Goal: Find specific page/section: Find specific page/section

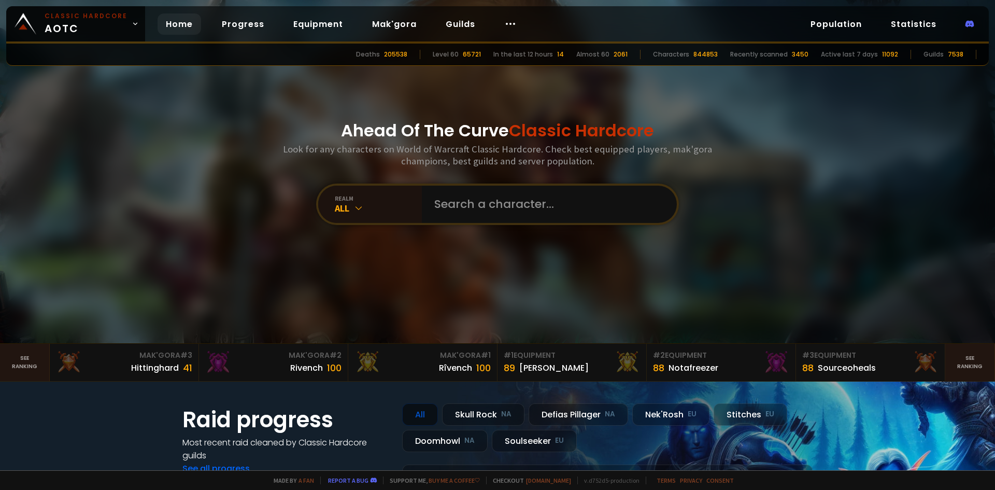
drag, startPoint x: 488, startPoint y: 225, endPoint x: 493, endPoint y: 216, distance: 11.1
click at [489, 224] on div "Ahead Of The Curve Classic Hardcore Look for any characters on World of Warcraf…" at bounding box center [497, 171] width 624 height 343
click at [493, 216] on input "text" at bounding box center [546, 203] width 236 height 37
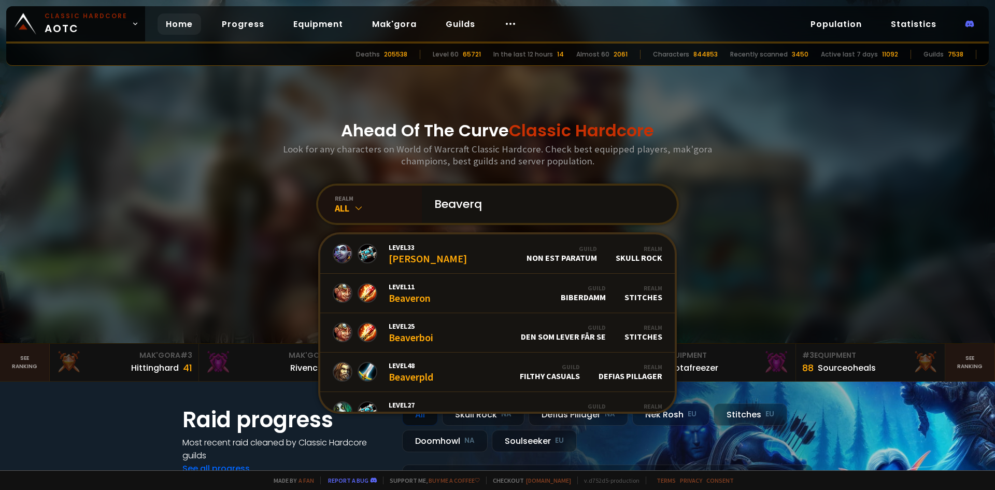
type input "Beaverqw"
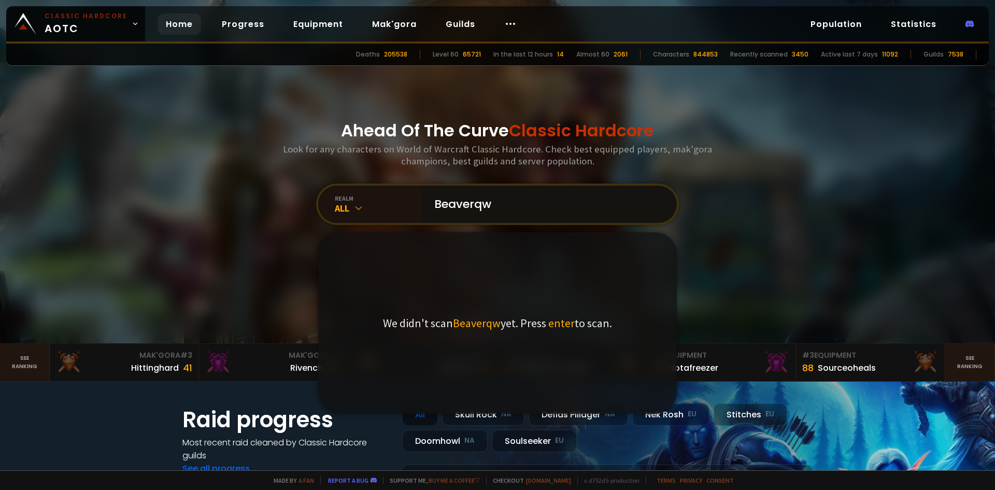
click at [504, 206] on input "Beaverqw" at bounding box center [546, 203] width 236 height 37
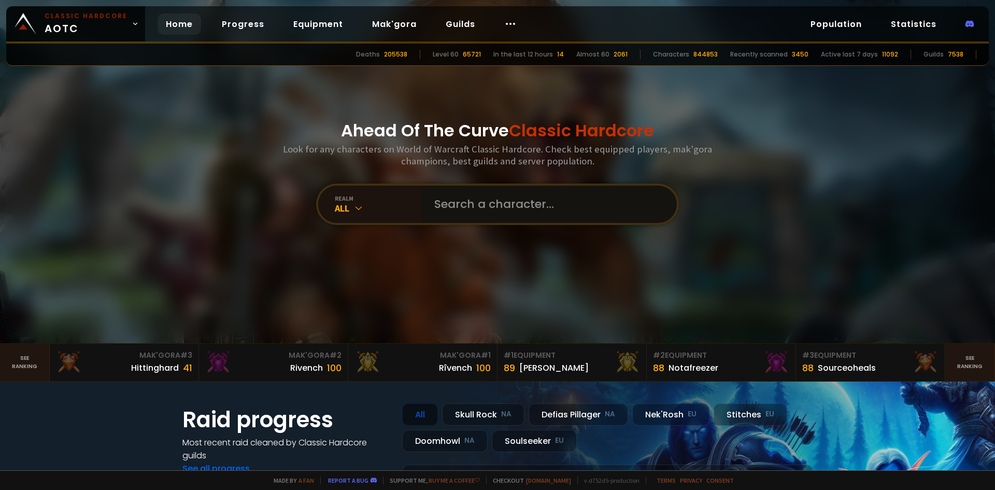
click at [460, 210] on input "text" at bounding box center [546, 203] width 236 height 37
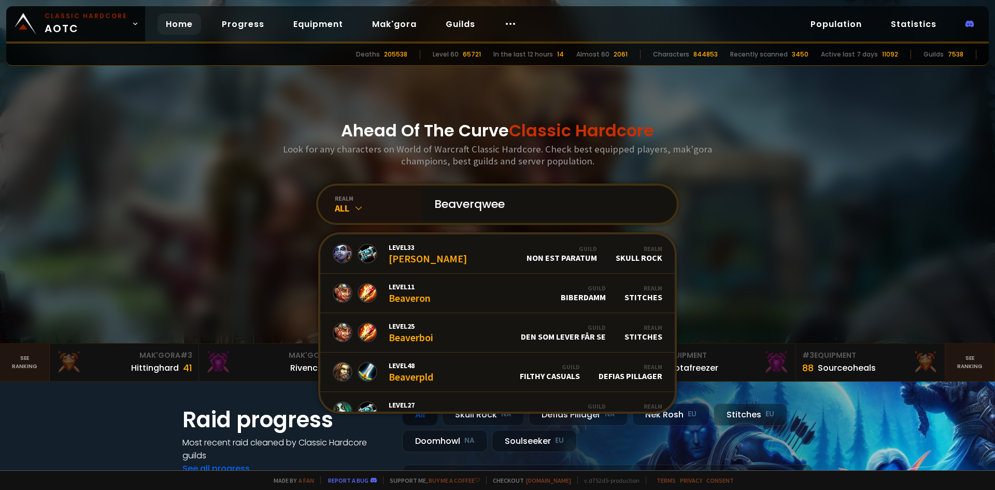
type input "Beaverqween"
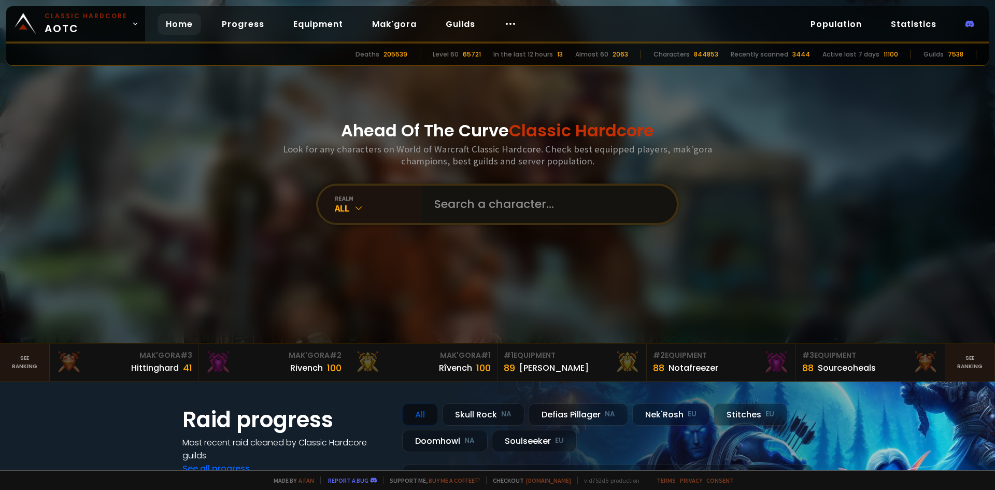
click at [484, 187] on input "text" at bounding box center [546, 203] width 236 height 37
type input "Runek"
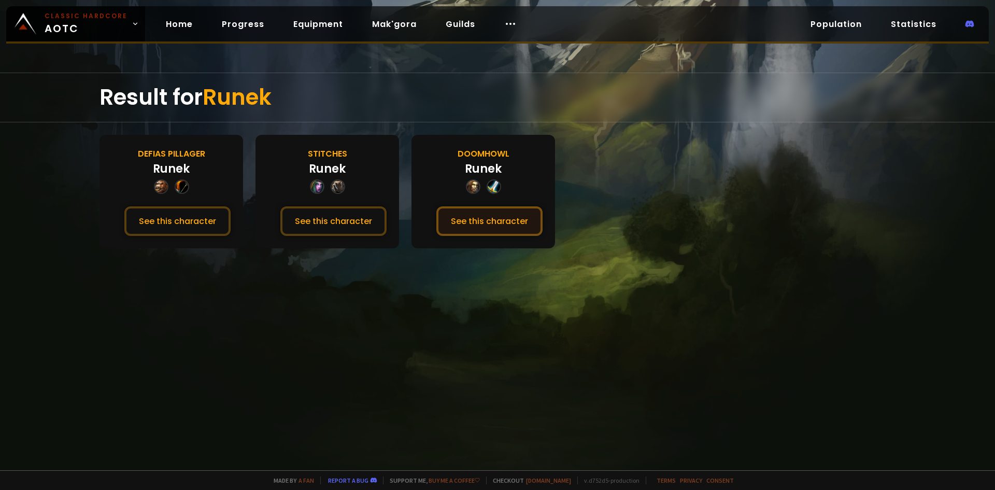
click at [474, 223] on button "See this character" at bounding box center [489, 221] width 106 height 30
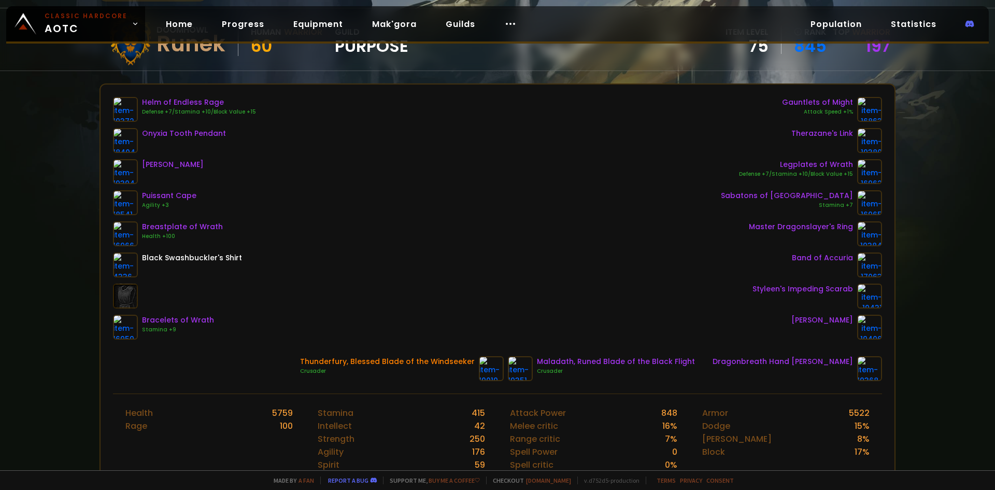
scroll to position [104, 0]
